Goal: Check status

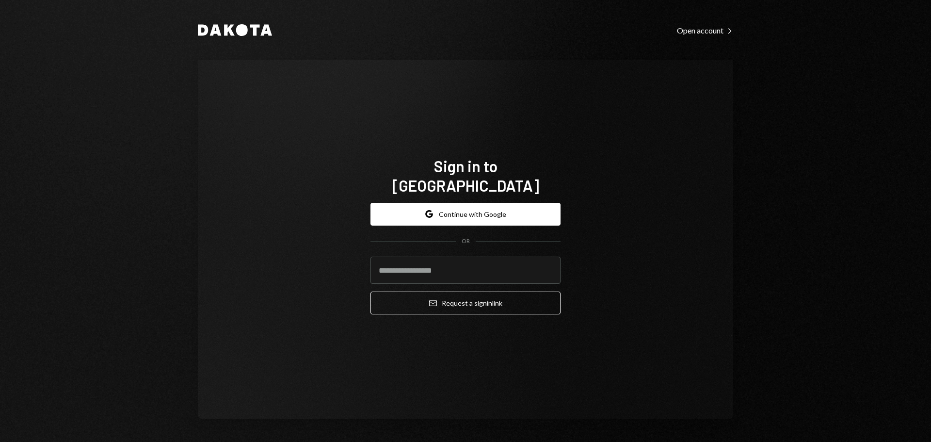
type input "**********"
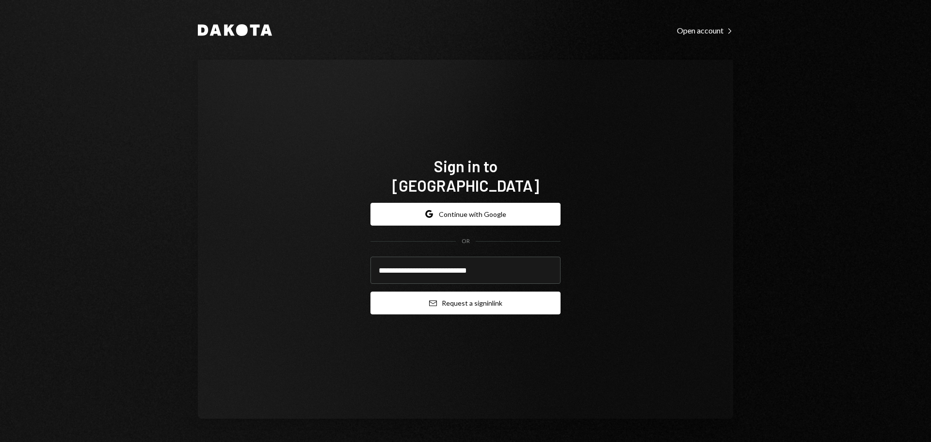
click at [419, 299] on button "Email Request a sign in link" at bounding box center [466, 303] width 190 height 23
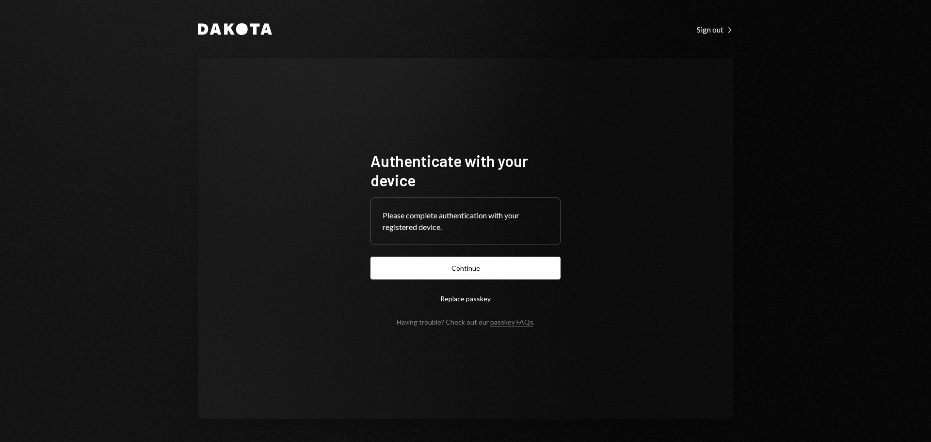
click at [466, 264] on button "Continue" at bounding box center [466, 268] width 190 height 23
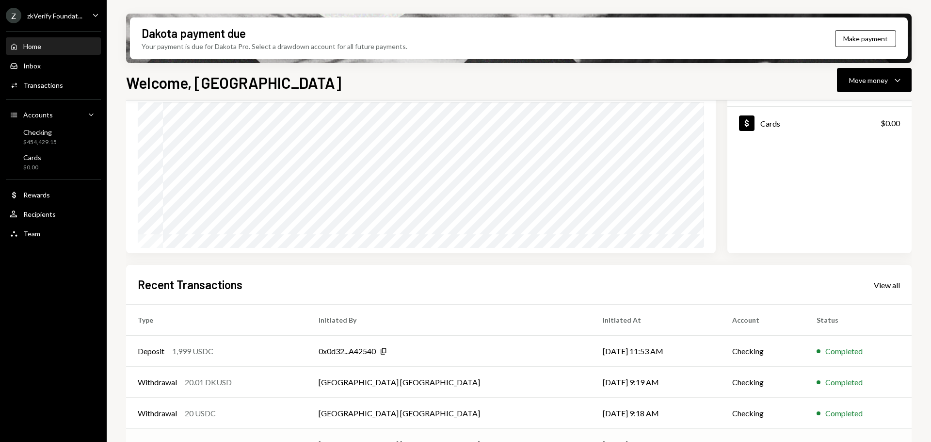
scroll to position [143, 0]
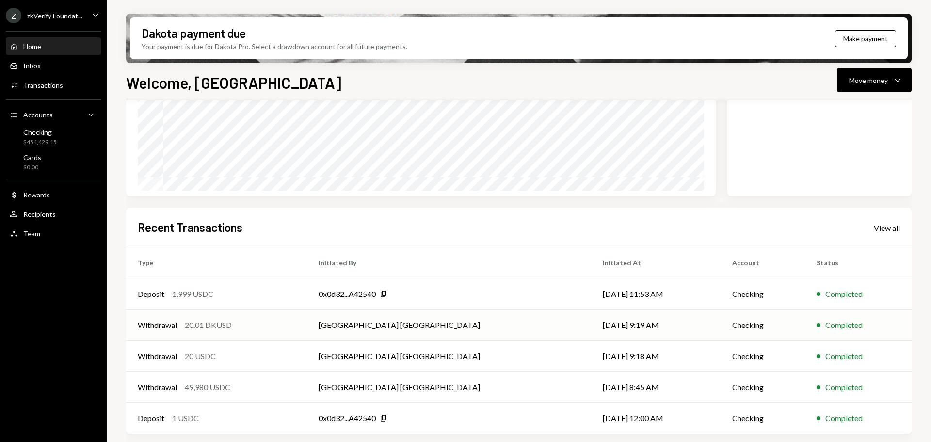
click at [244, 331] on td "Withdrawal 20.01 DKUSD" at bounding box center [216, 324] width 181 height 31
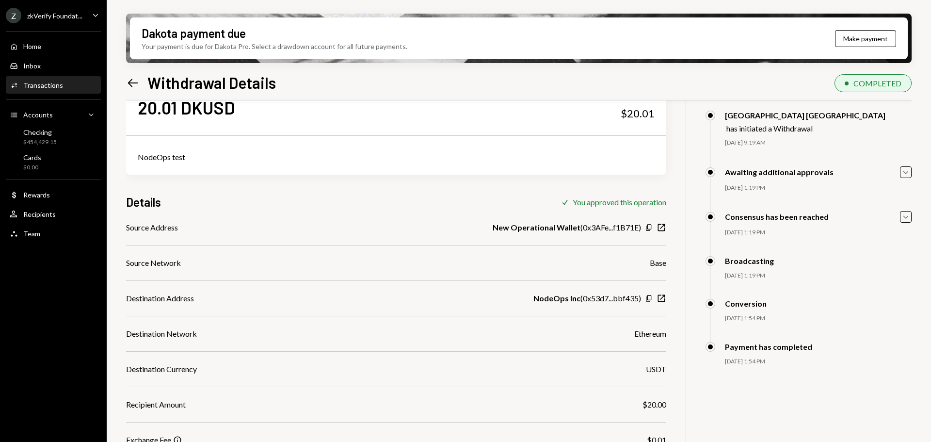
scroll to position [97, 0]
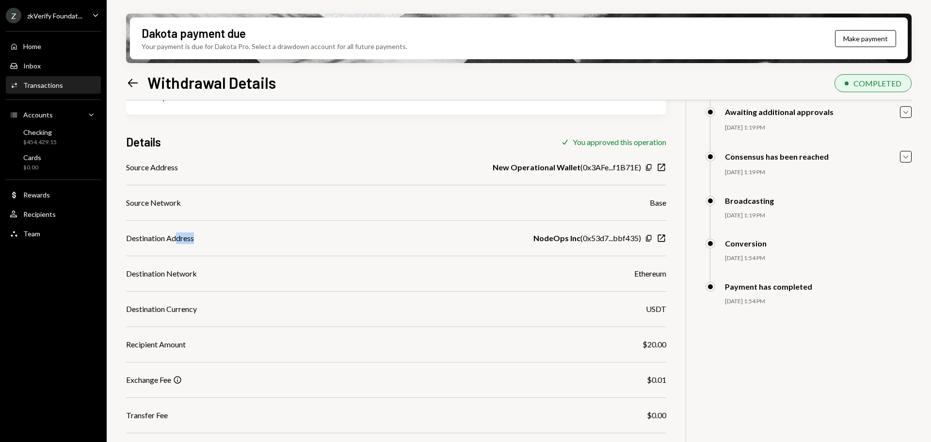
drag, startPoint x: 178, startPoint y: 243, endPoint x: 307, endPoint y: 243, distance: 129.0
click at [292, 243] on div "Destination Address NodeOps Inc ( 0x53d7...bbf435 ) Copy New Window" at bounding box center [396, 238] width 540 height 12
click at [648, 237] on icon "button" at bounding box center [648, 238] width 5 height 6
click at [65, 134] on div "Checking $454,429.15" at bounding box center [53, 137] width 87 height 18
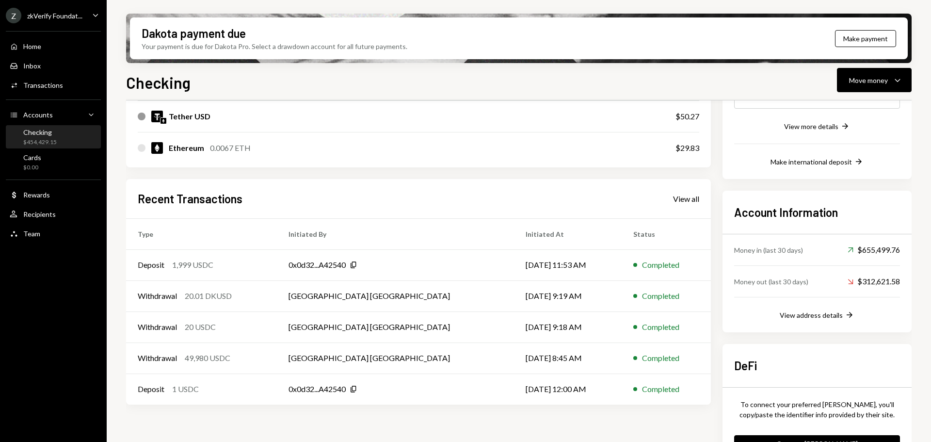
scroll to position [217, 0]
